Goal: Navigation & Orientation: Find specific page/section

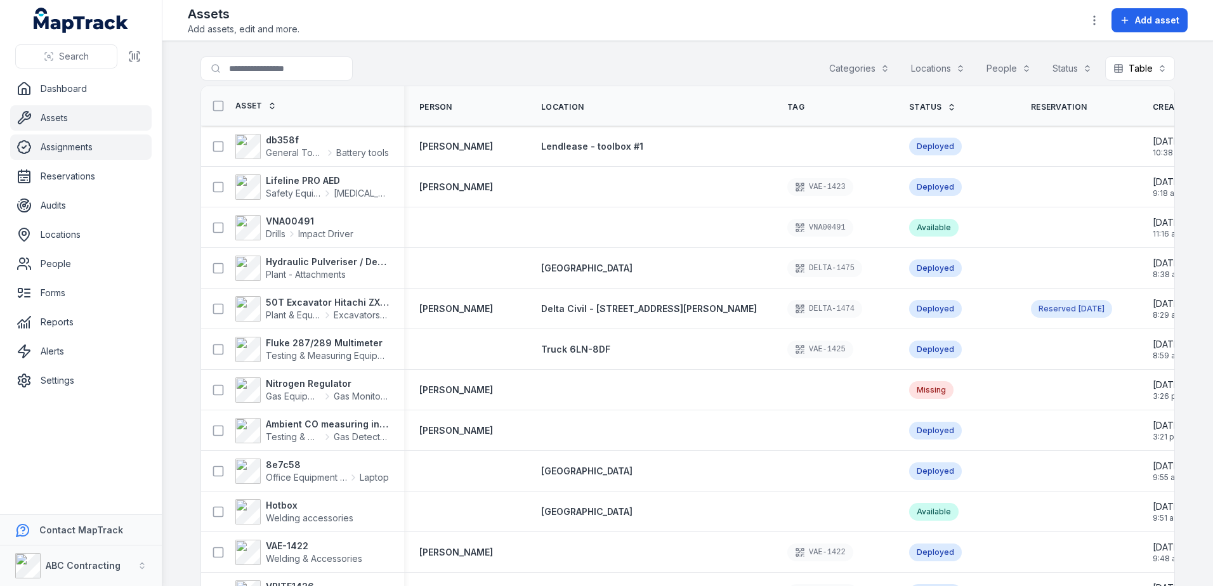
click at [70, 152] on link "Assignments" at bounding box center [81, 147] width 142 height 25
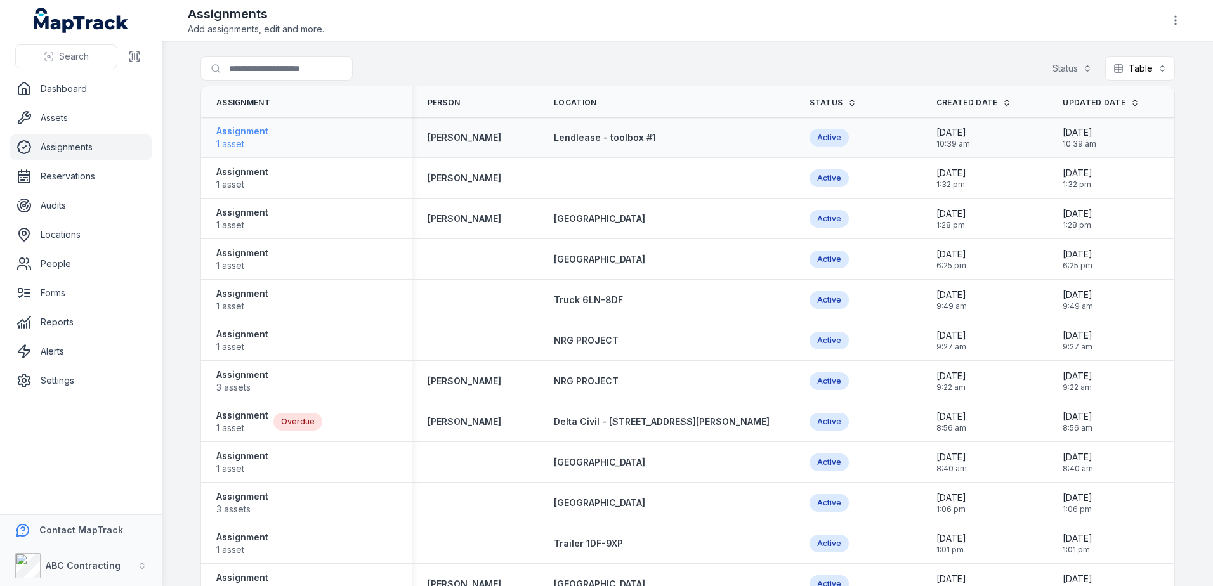
click at [229, 136] on strong "Assignment" at bounding box center [242, 131] width 52 height 13
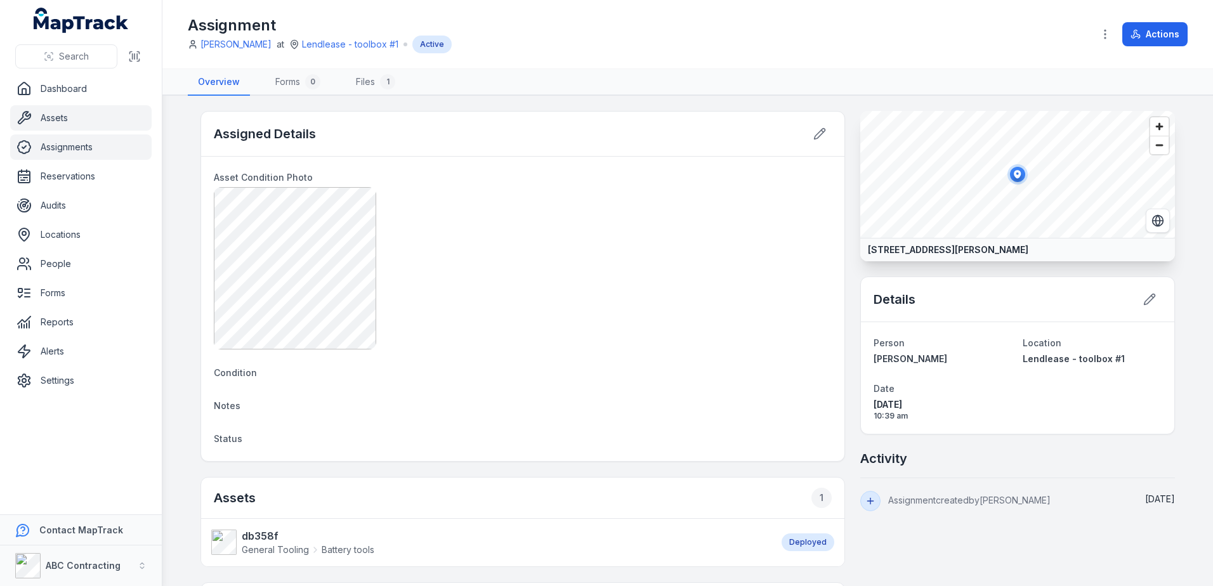
click at [83, 121] on link "Assets" at bounding box center [81, 117] width 142 height 25
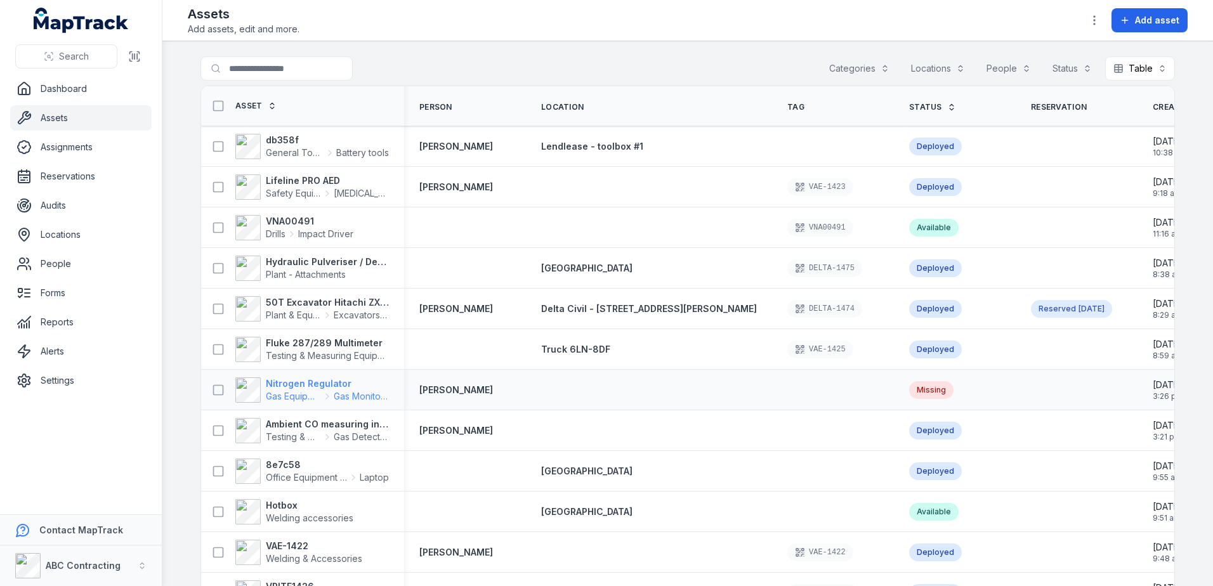
click at [300, 385] on strong "Nitrogen Regulator" at bounding box center [327, 384] width 123 height 13
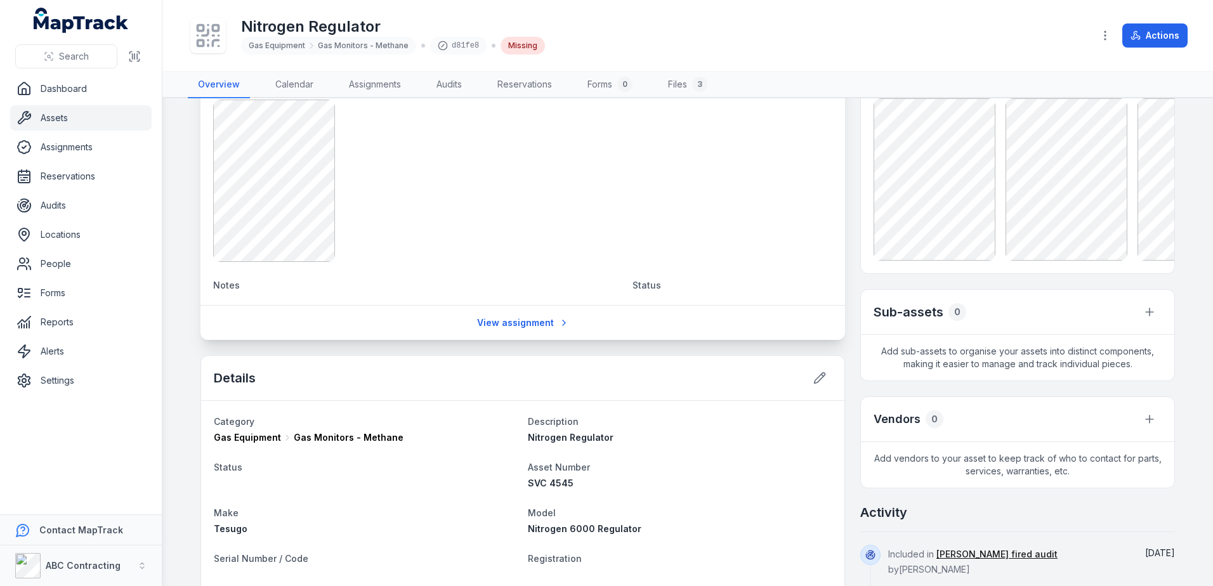
scroll to position [254, 0]
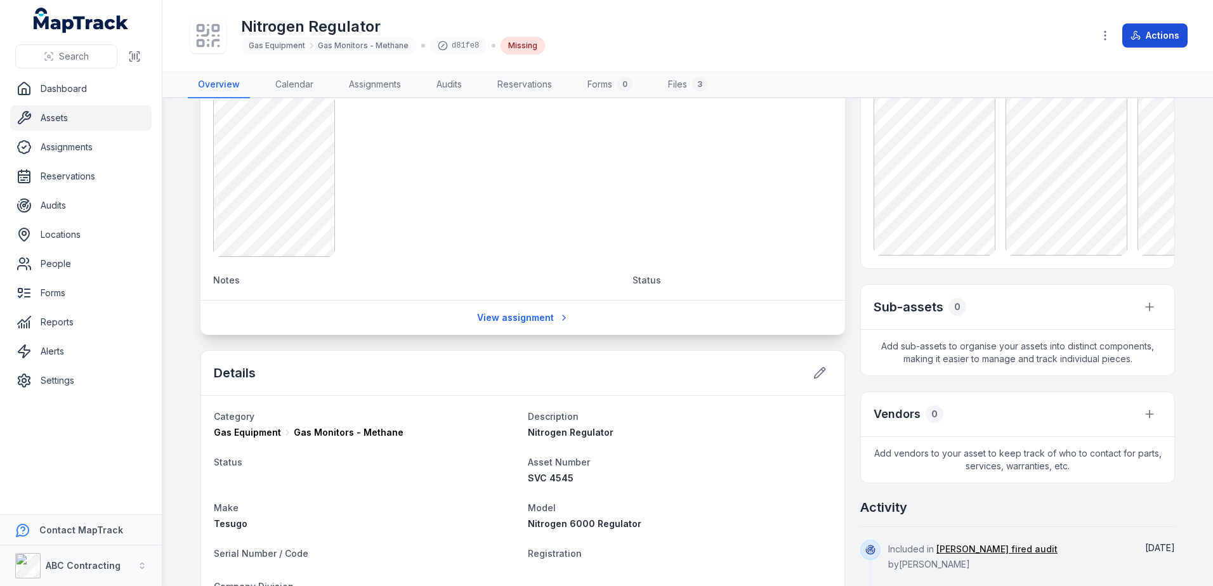
click at [1153, 37] on button "Actions" at bounding box center [1155, 35] width 65 height 24
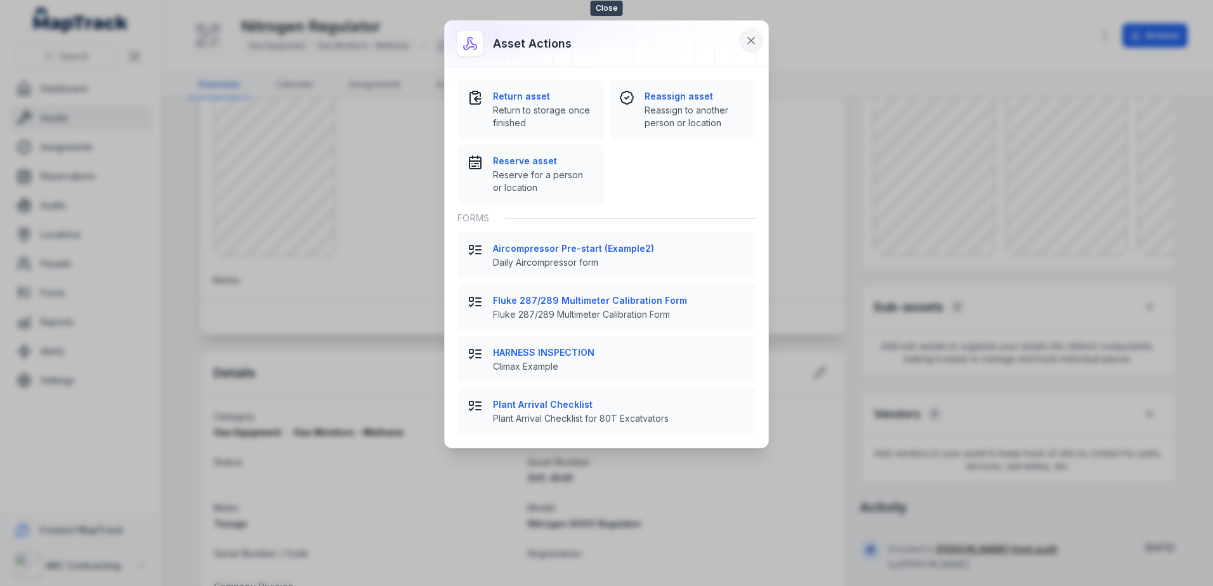
click at [746, 36] on icon at bounding box center [751, 40] width 13 height 13
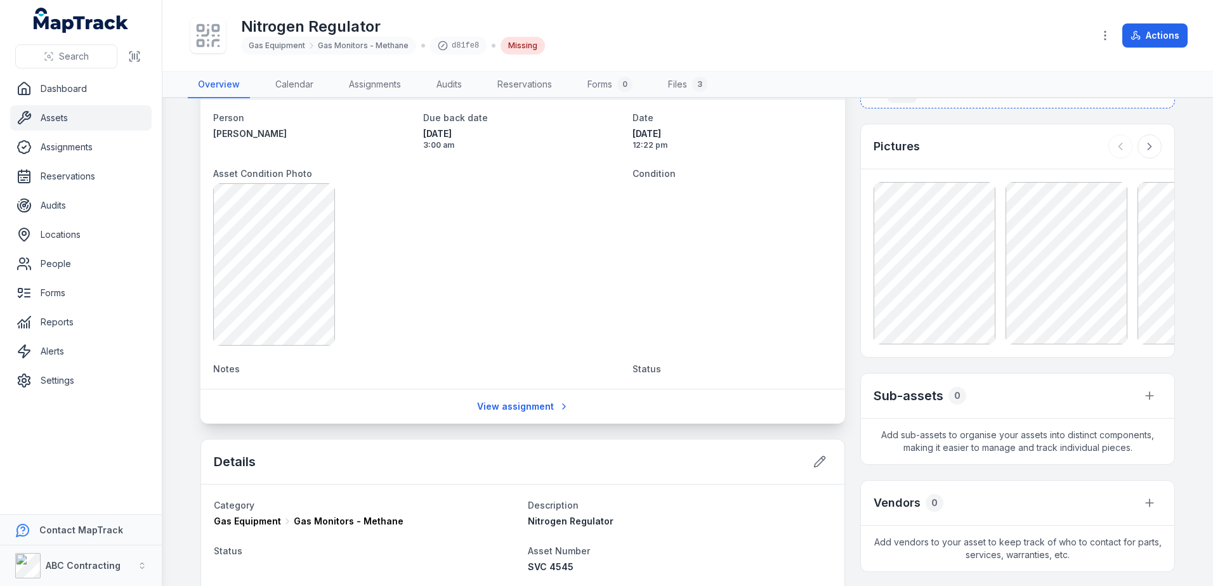
scroll to position [0, 0]
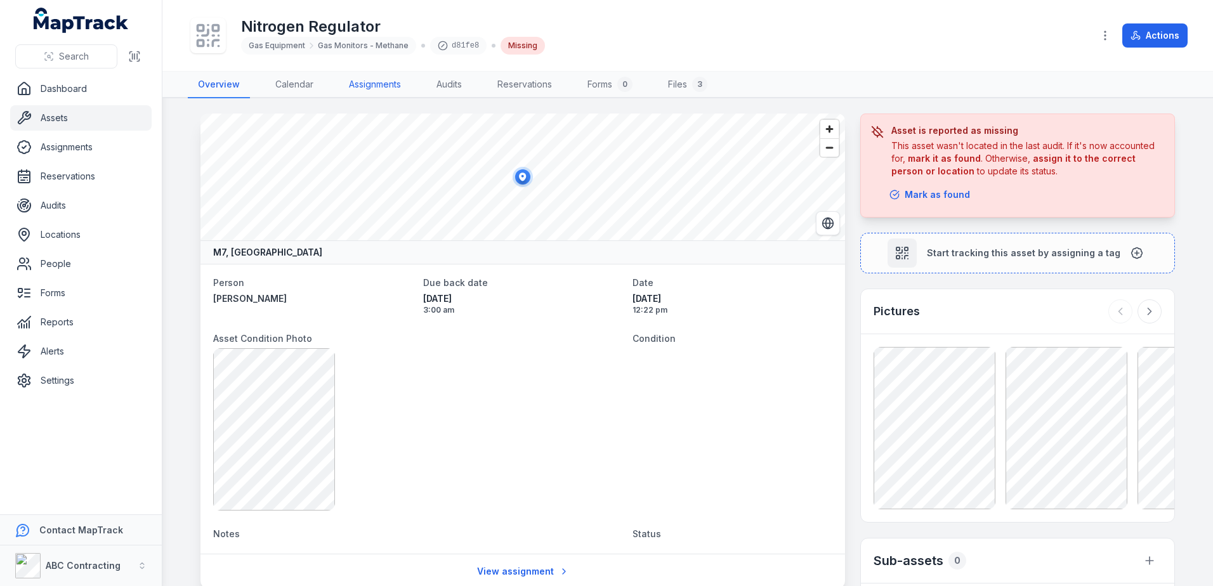
click at [364, 79] on link "Assignments" at bounding box center [375, 85] width 72 height 27
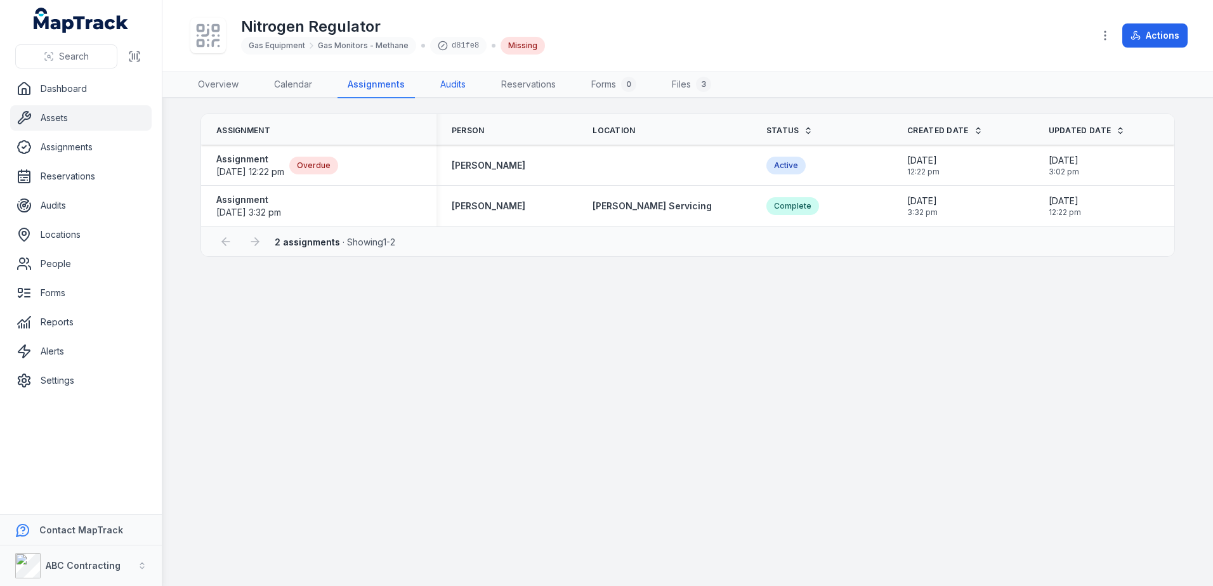
click at [444, 78] on link "Audits" at bounding box center [453, 85] width 46 height 27
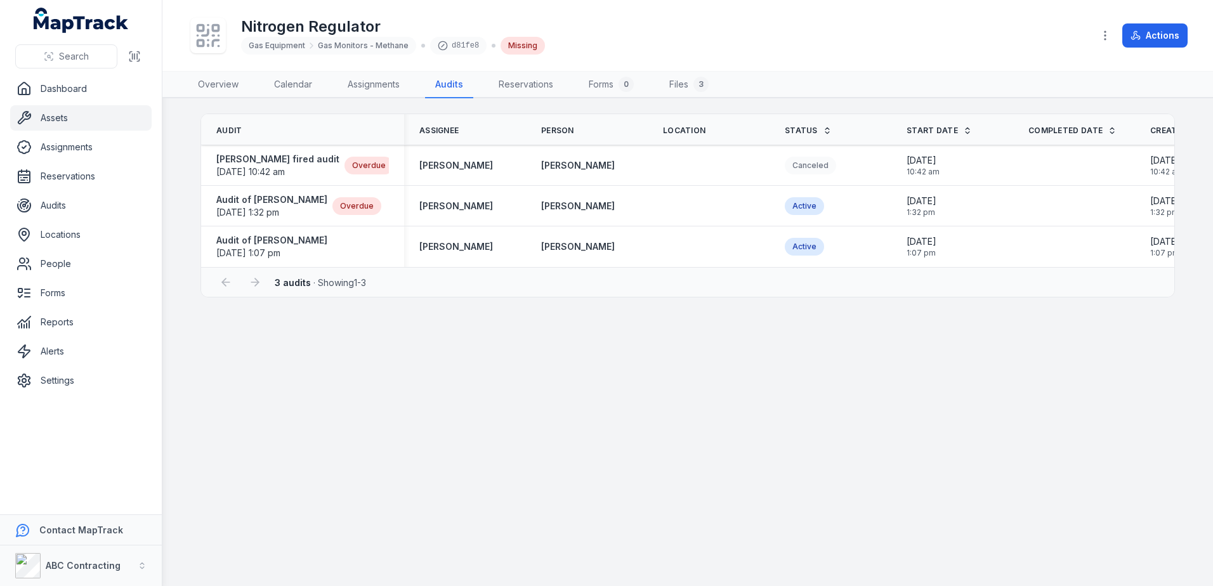
click at [154, 117] on nav "Dashboard Assets Assignments Reservations Audits Locations People Forms Reports…" at bounding box center [81, 295] width 162 height 438
click at [102, 235] on link "Locations" at bounding box center [81, 234] width 142 height 25
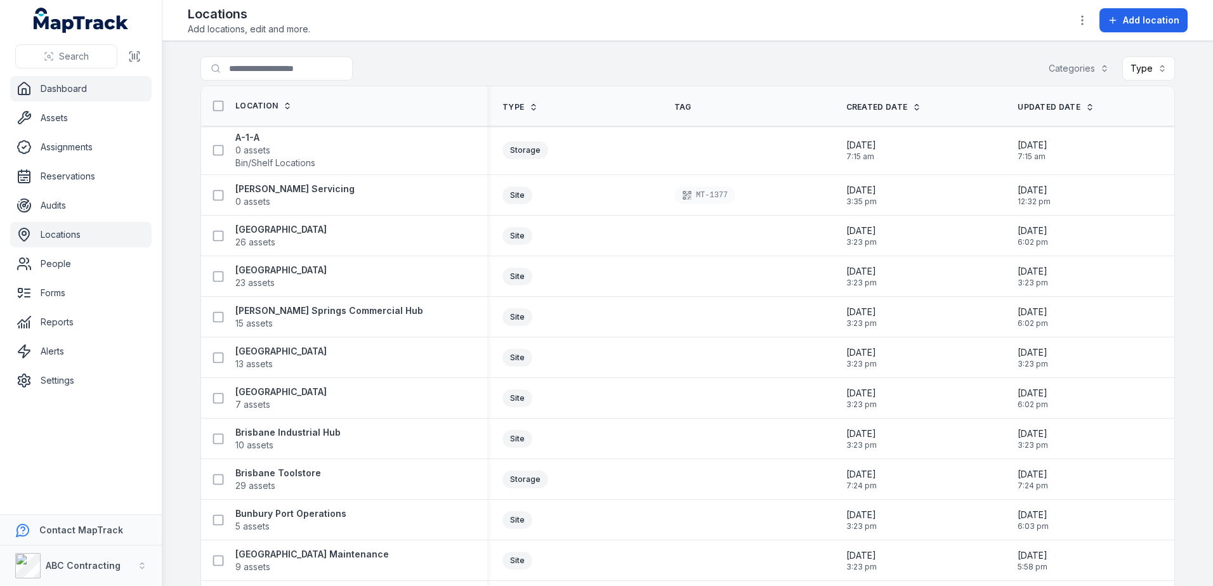
click at [81, 94] on link "Dashboard" at bounding box center [81, 88] width 142 height 25
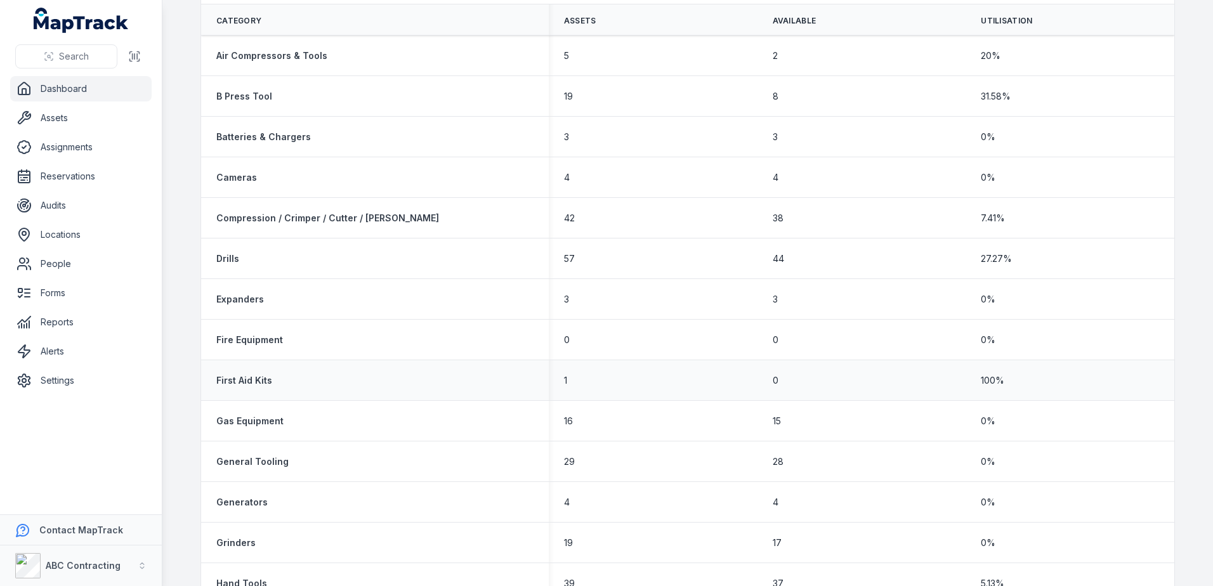
scroll to position [1015, 0]
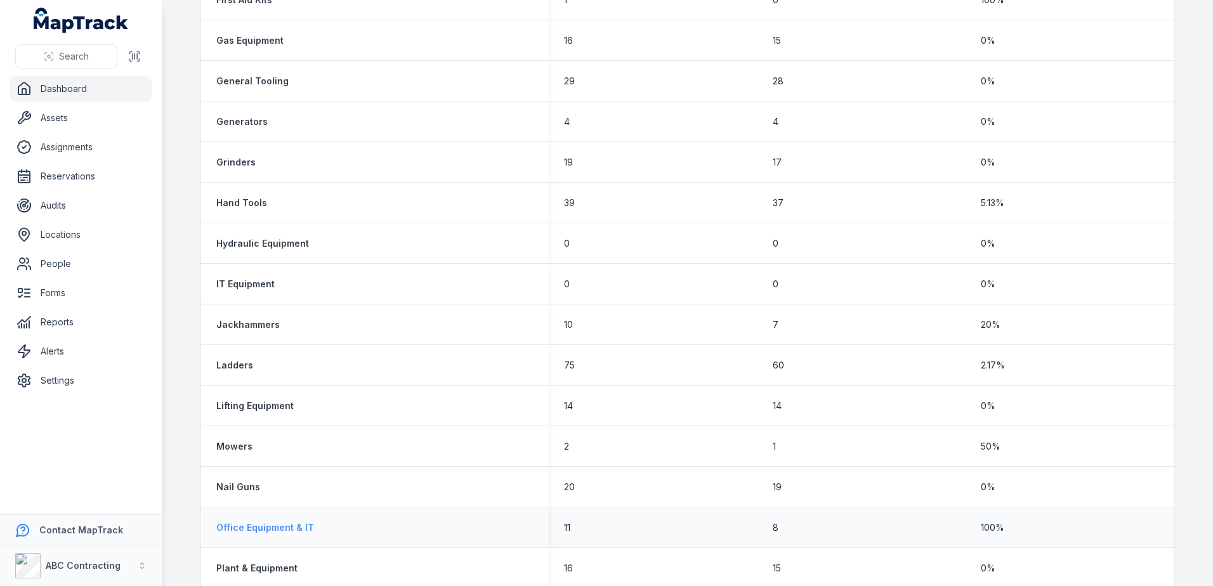
click at [248, 532] on strong "Office Equipment & IT" at bounding box center [265, 528] width 98 height 13
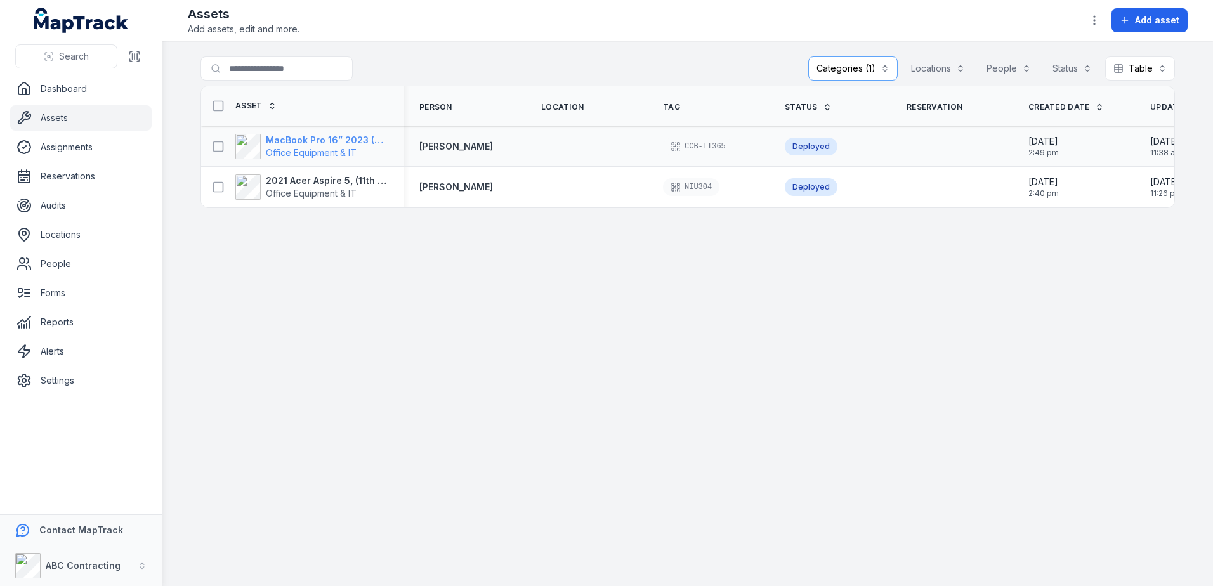
click at [324, 147] on span "Office Equipment & IT" at bounding box center [311, 152] width 91 height 11
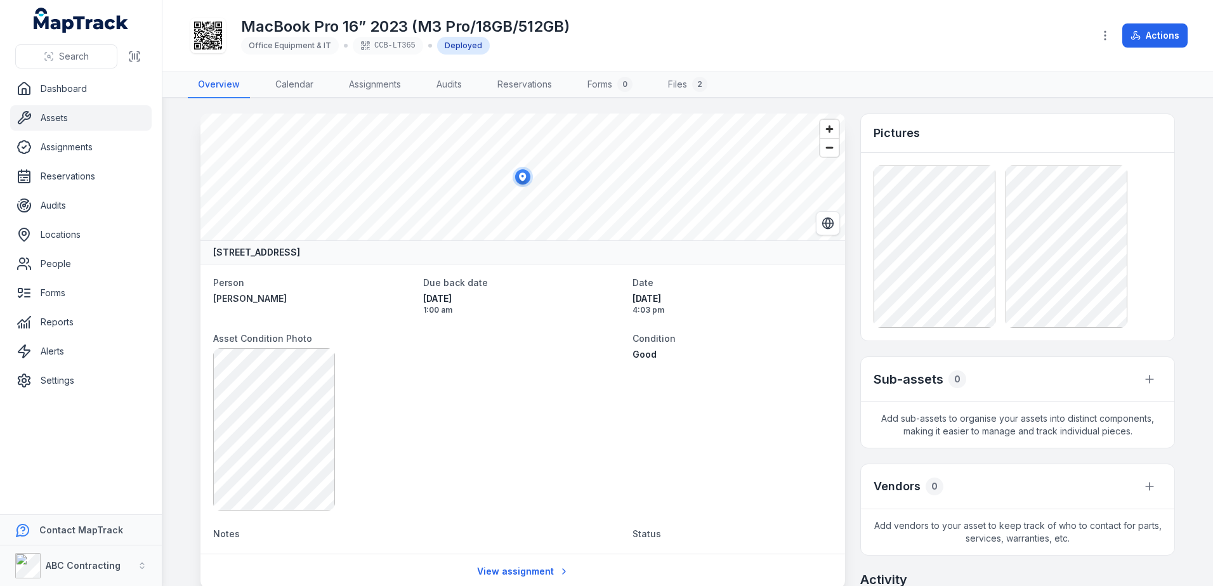
click at [61, 112] on link "Assets" at bounding box center [81, 117] width 142 height 25
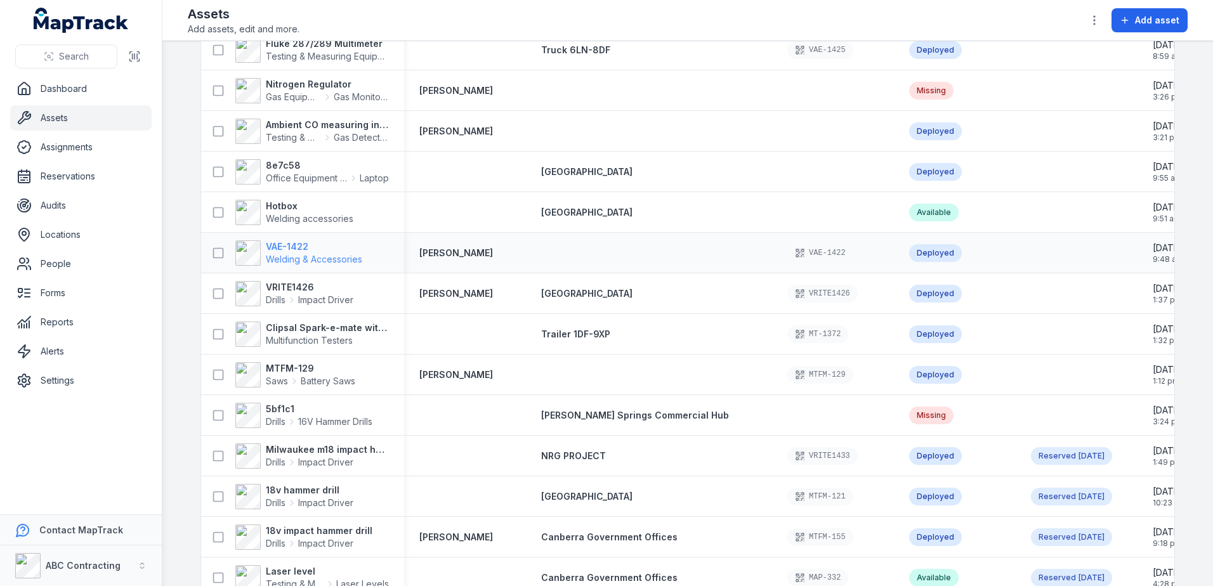
scroll to position [317, 0]
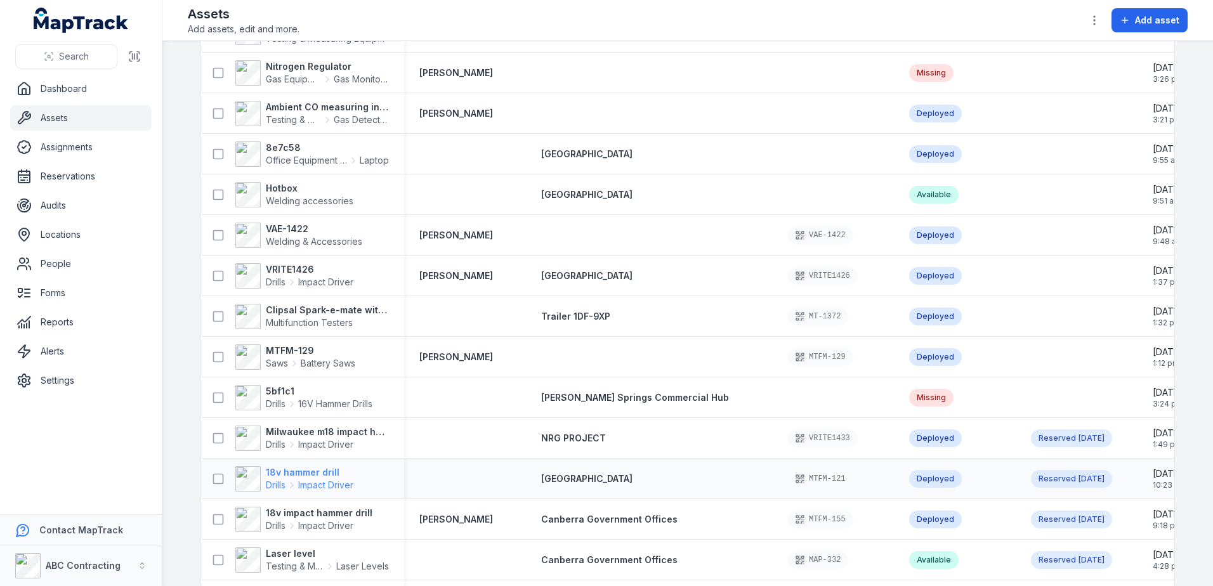
click at [333, 474] on strong "18v hammer drill" at bounding box center [310, 472] width 88 height 13
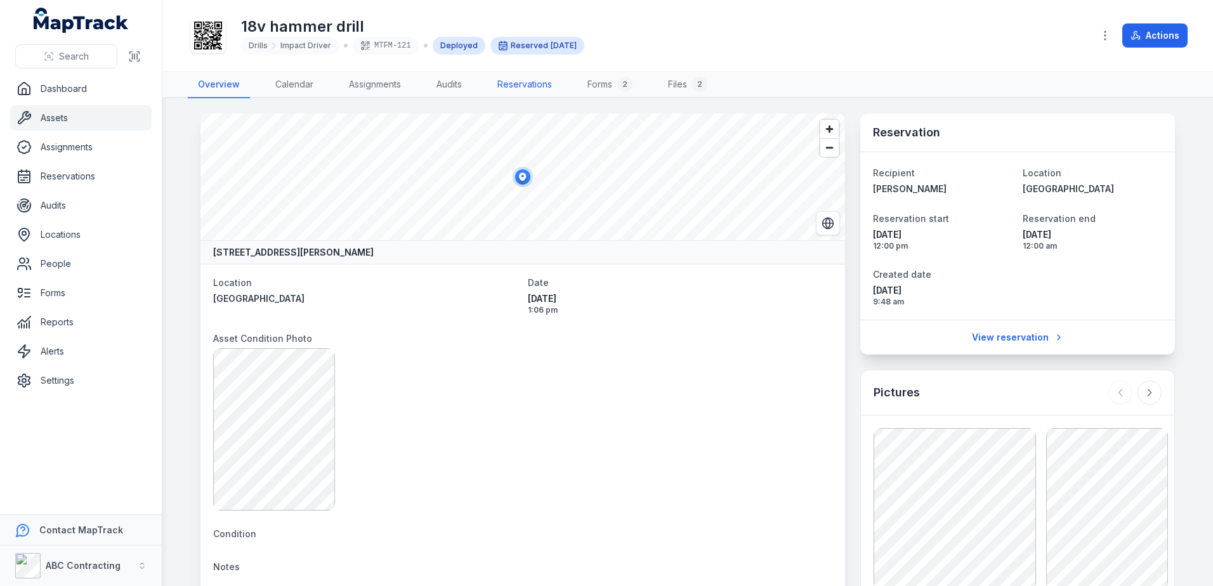
click at [529, 91] on link "Reservations" at bounding box center [524, 85] width 75 height 27
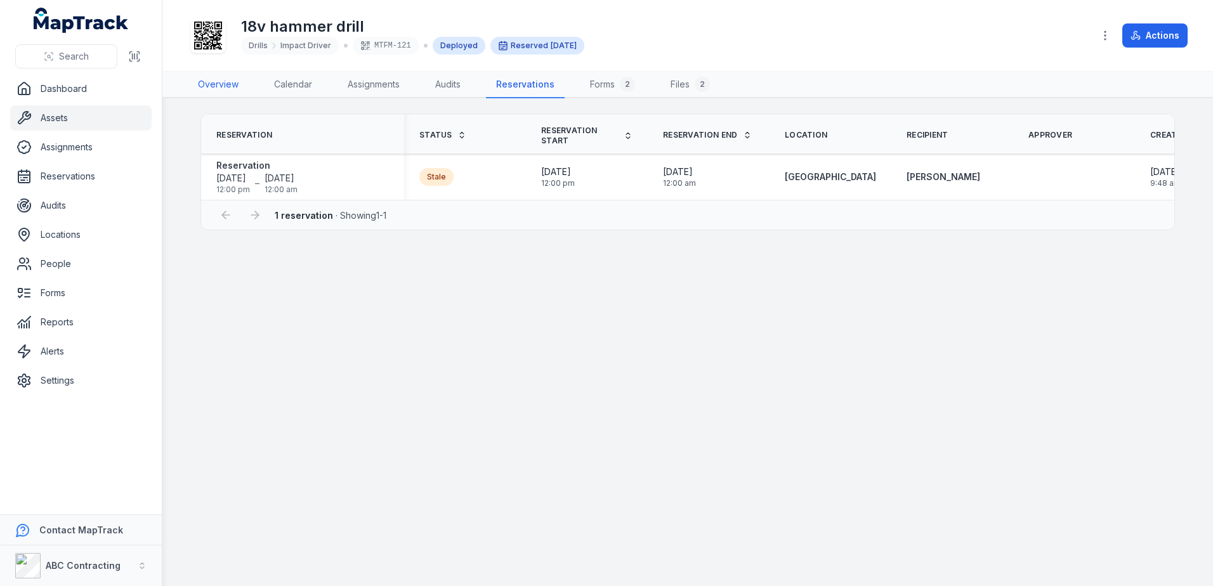
click at [221, 87] on link "Overview" at bounding box center [218, 85] width 61 height 27
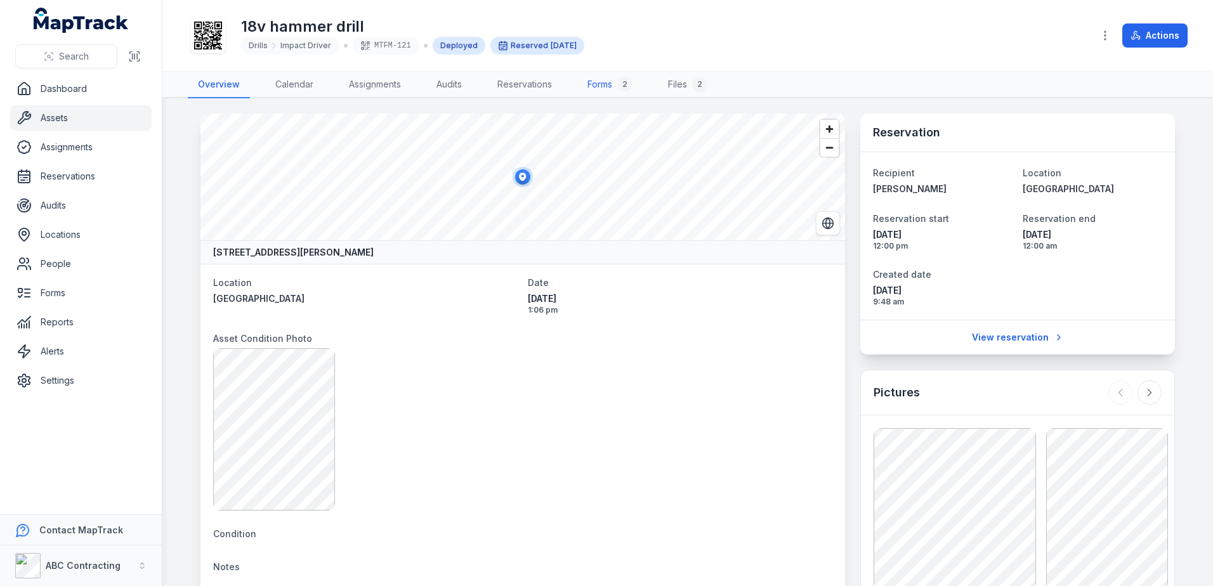
click at [600, 83] on link "Forms 2" at bounding box center [609, 85] width 65 height 27
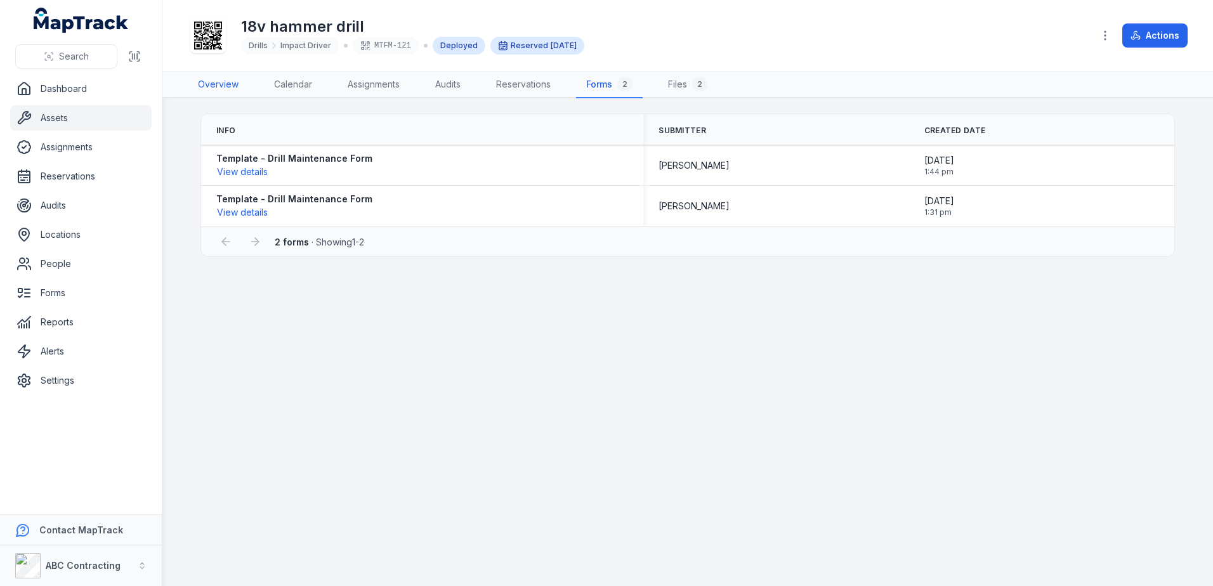
click at [226, 80] on link "Overview" at bounding box center [218, 85] width 61 height 27
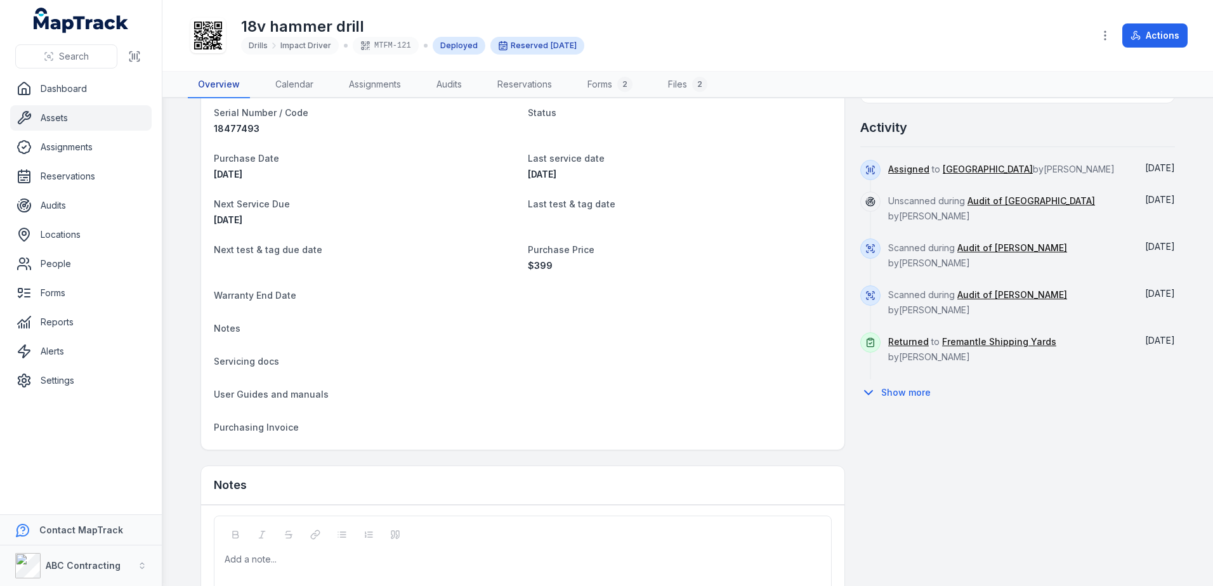
scroll to position [761, 0]
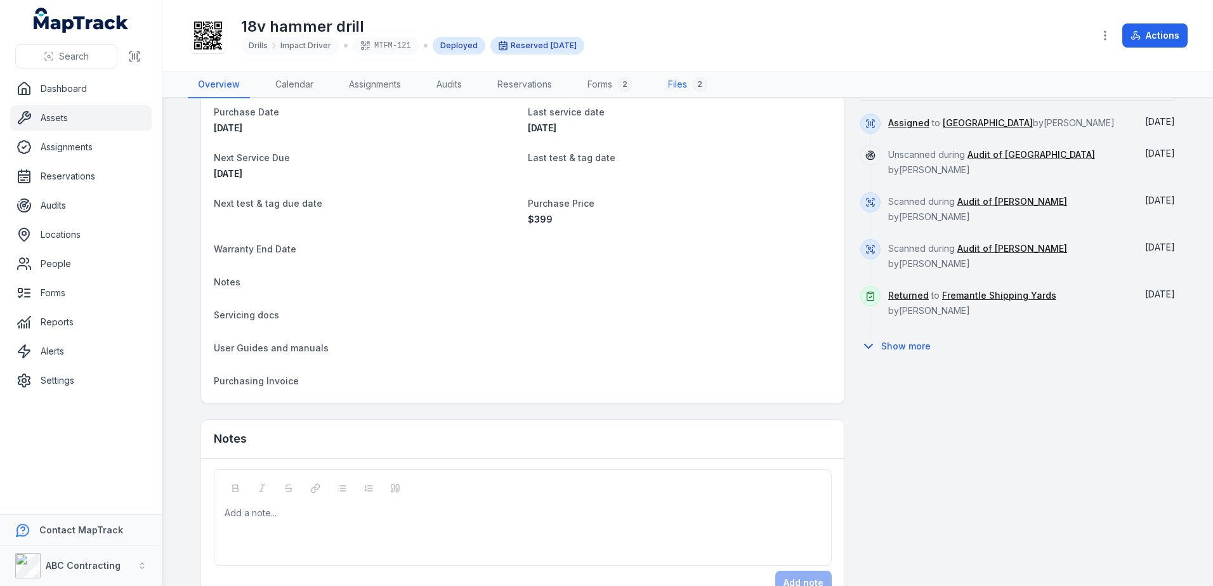
click at [677, 82] on link "Files 2" at bounding box center [688, 85] width 60 height 27
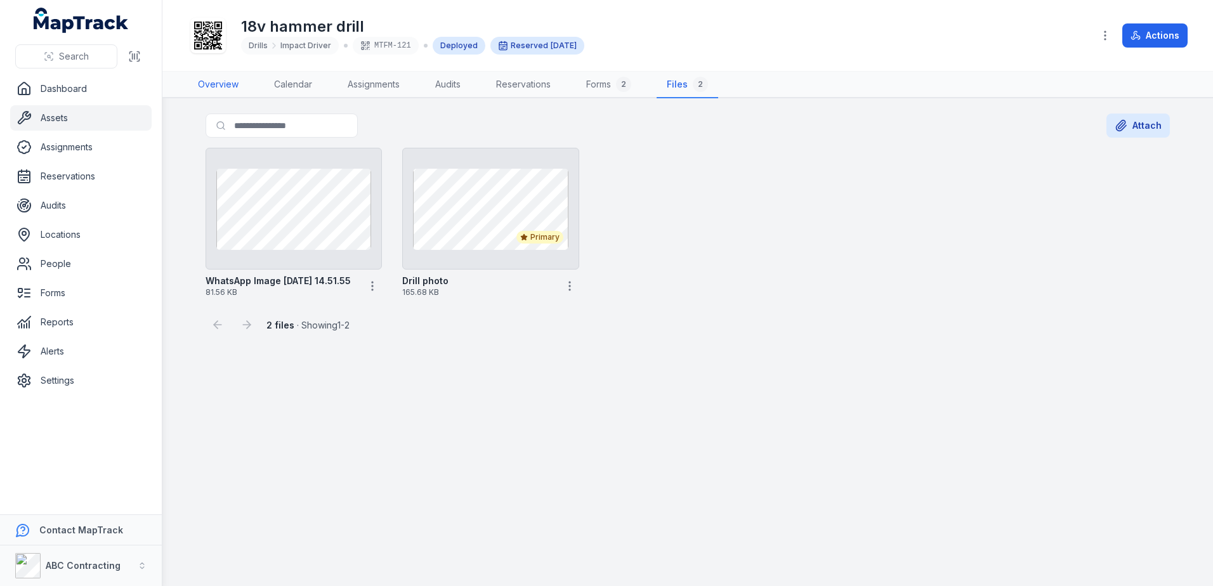
click at [216, 79] on link "Overview" at bounding box center [218, 85] width 61 height 27
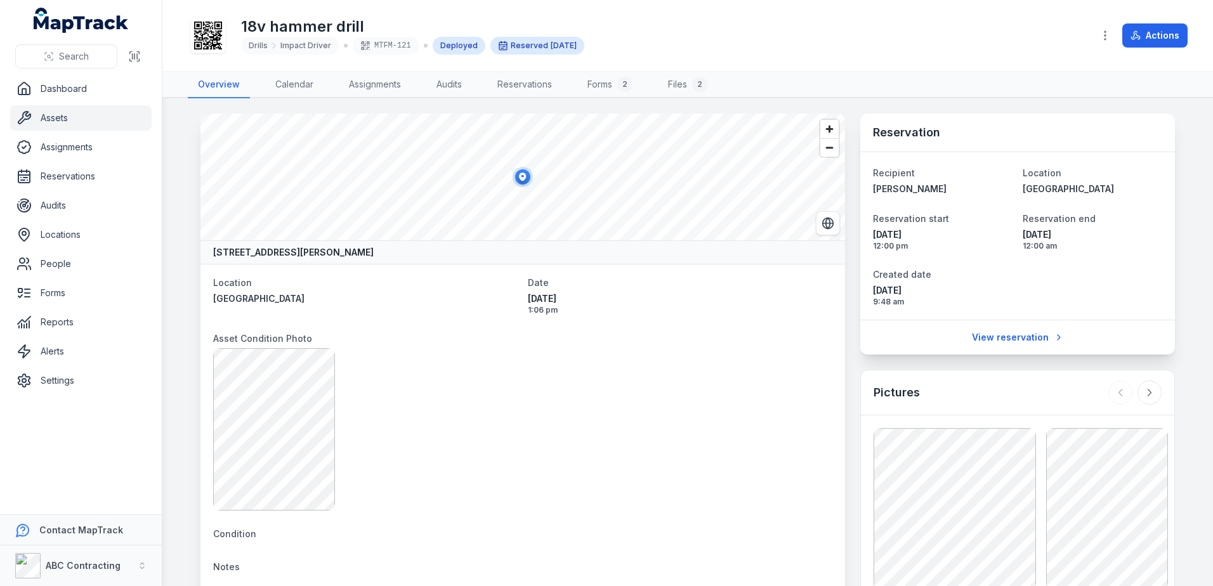
click at [80, 120] on link "Assets" at bounding box center [81, 117] width 142 height 25
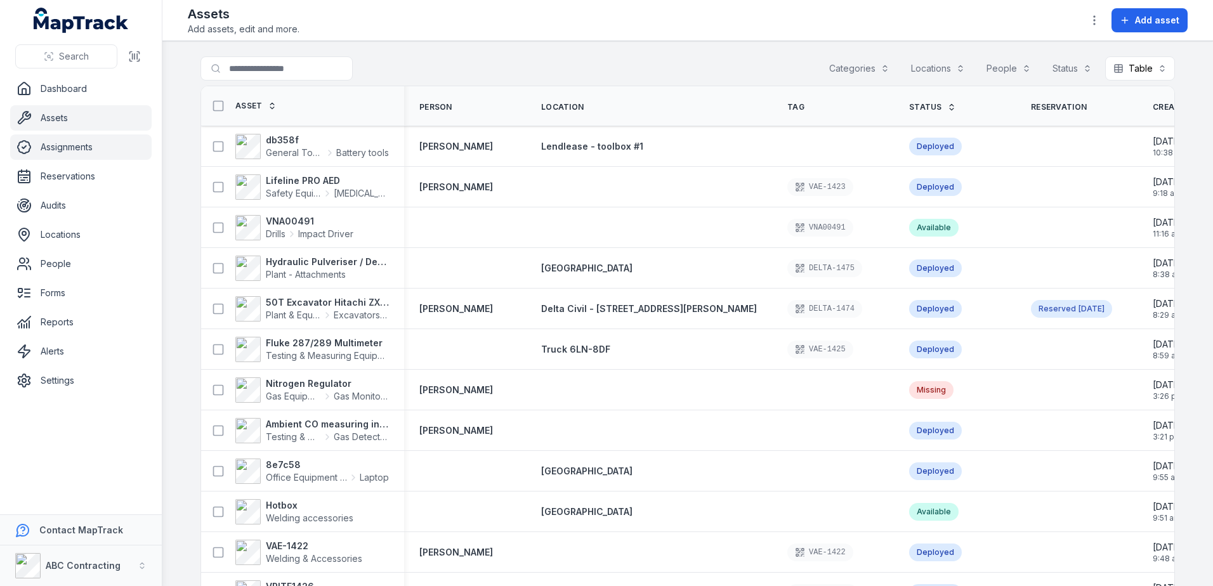
click at [79, 151] on link "Assignments" at bounding box center [81, 147] width 142 height 25
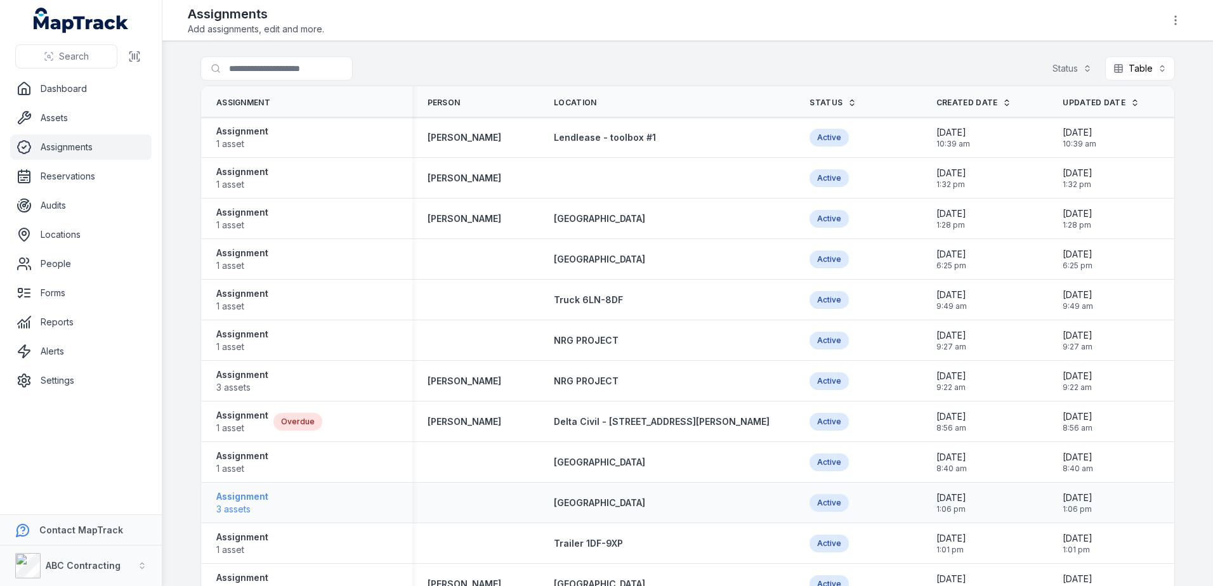
click at [250, 502] on strong "Assignment" at bounding box center [242, 497] width 52 height 13
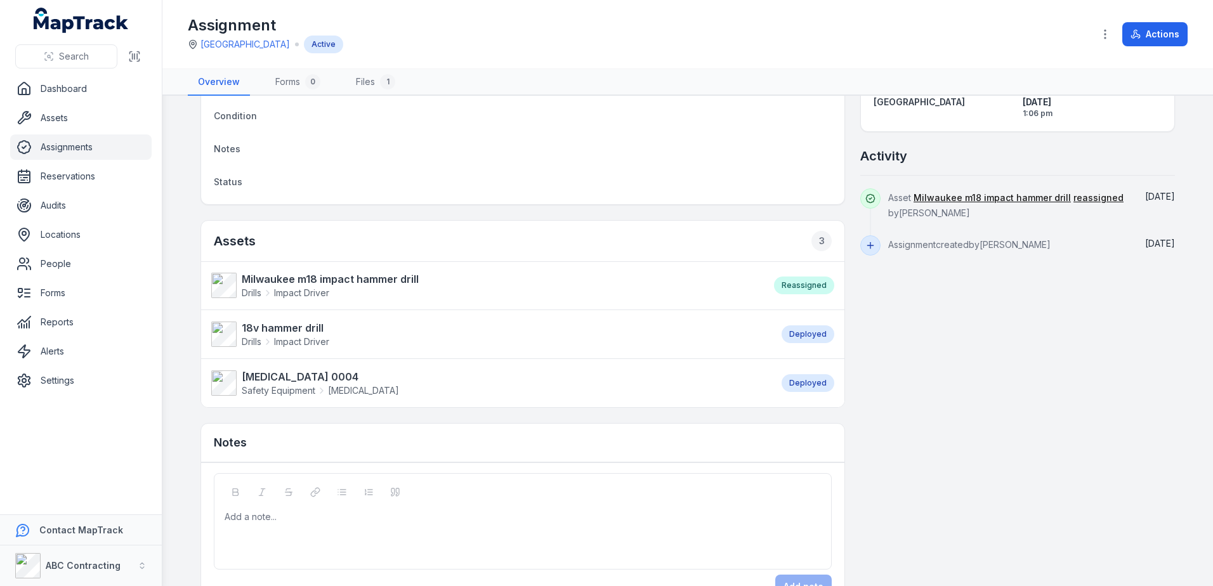
scroll to position [296, 0]
